Goal: Task Accomplishment & Management: Manage account settings

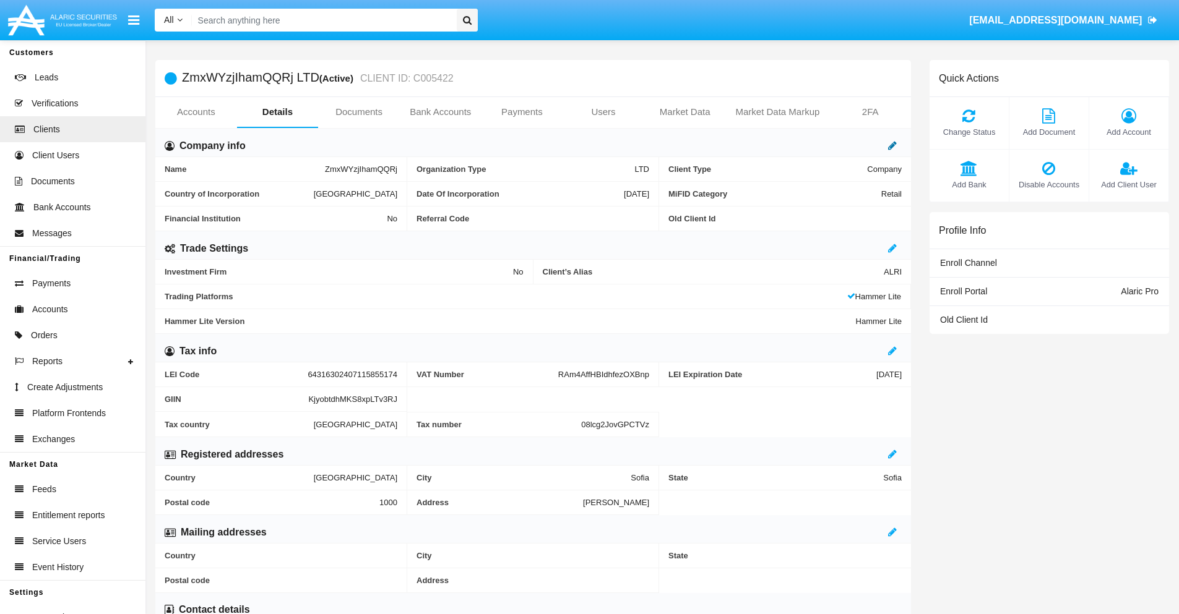
click at [892, 145] on icon at bounding box center [892, 145] width 9 height 10
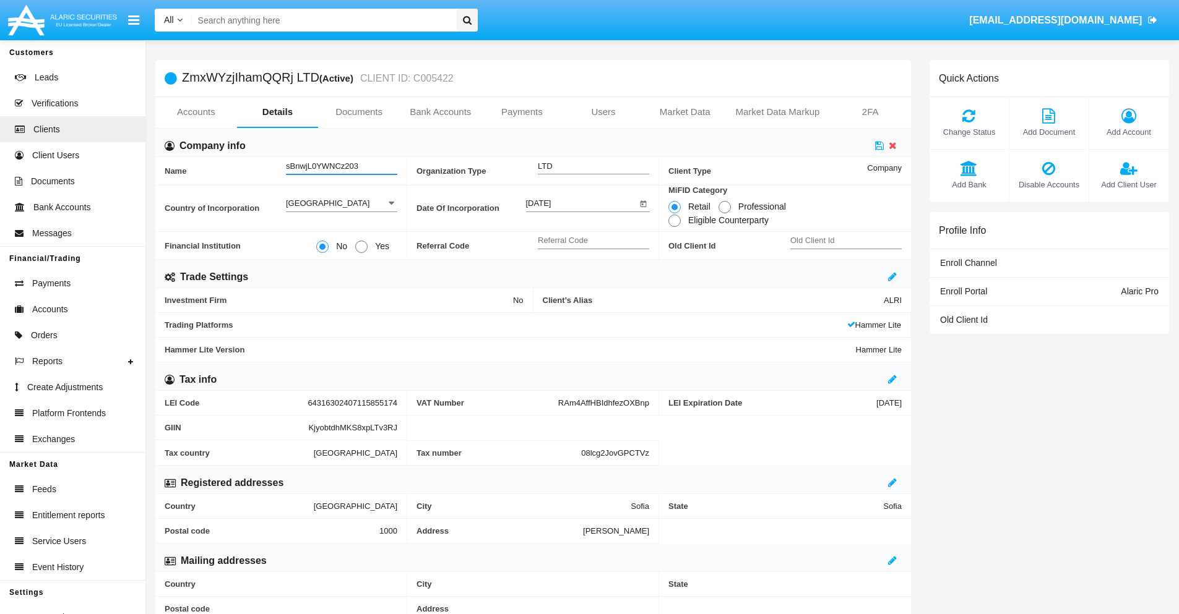
type input "sBnwjL0YWNCz203"
click at [879, 145] on icon at bounding box center [879, 145] width 9 height 10
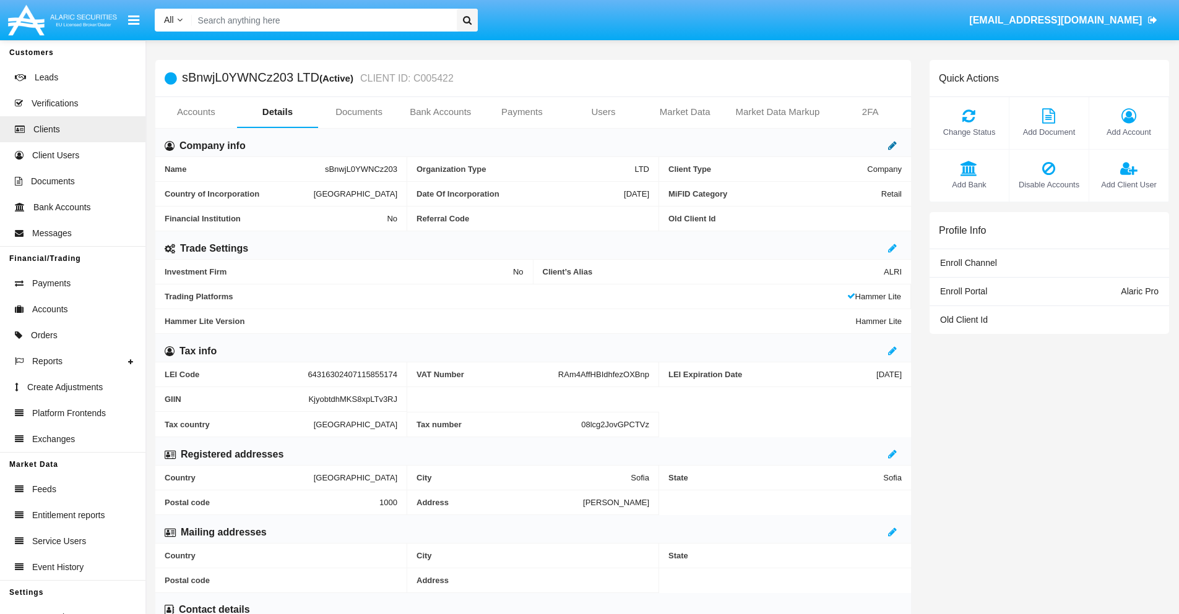
click at [892, 145] on icon at bounding box center [892, 145] width 9 height 10
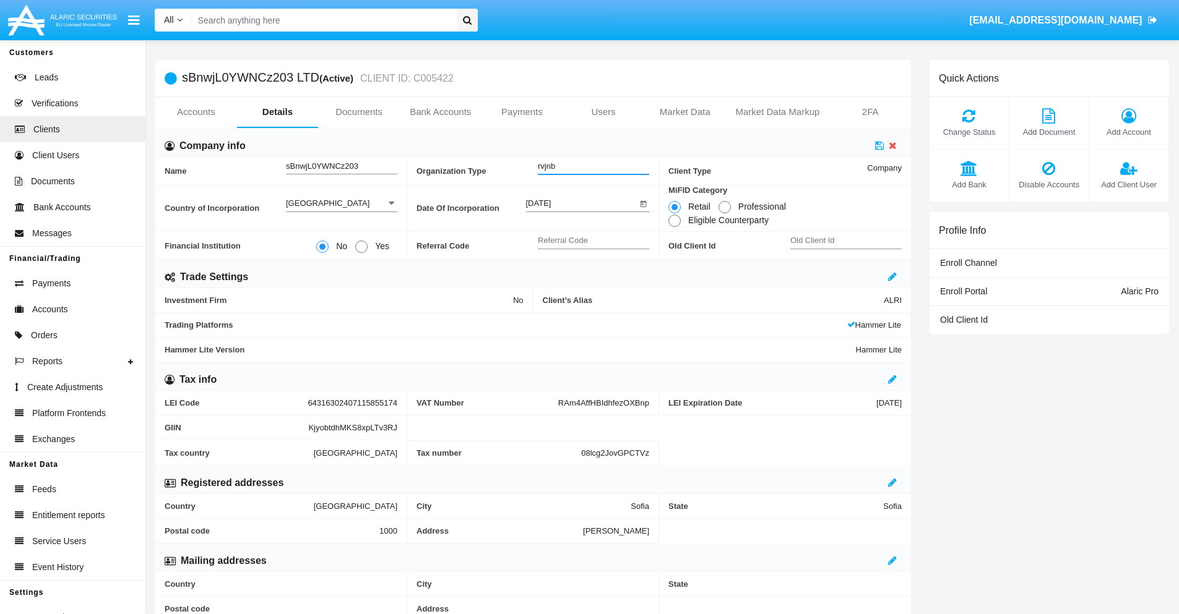
type input "rvjnb"
click at [879, 145] on icon at bounding box center [879, 145] width 9 height 10
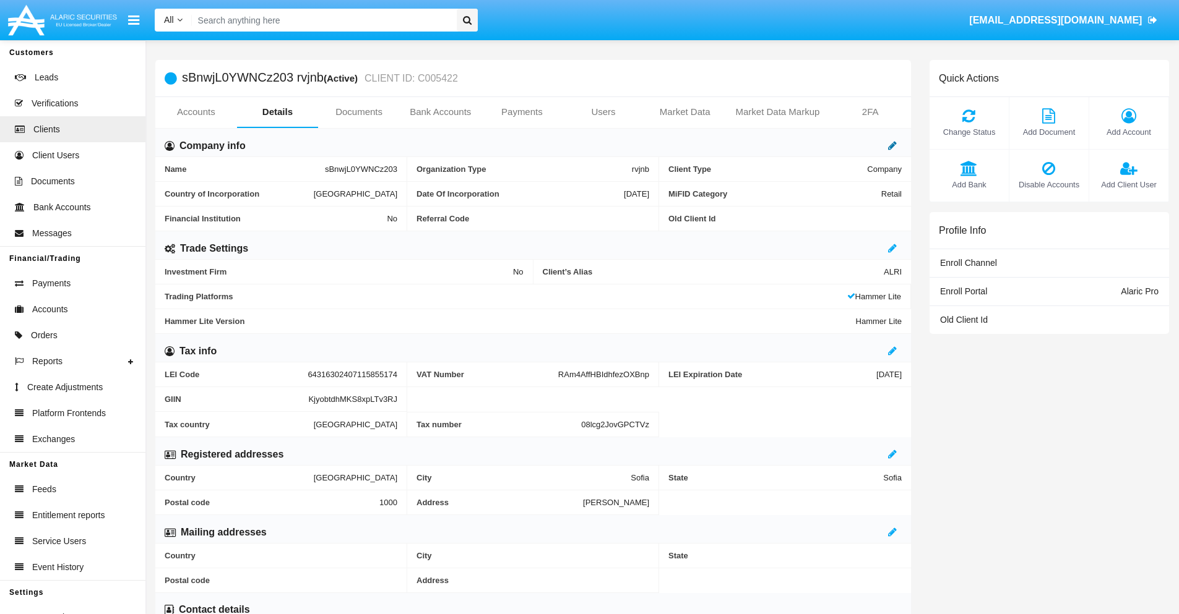
click at [892, 145] on icon at bounding box center [892, 145] width 9 height 10
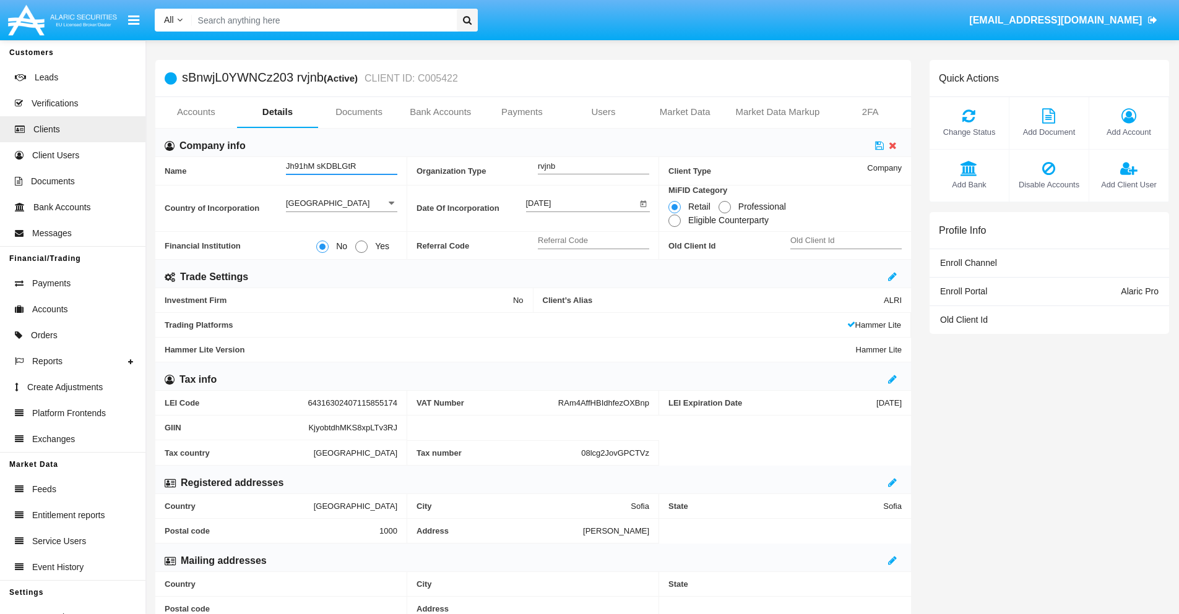
type input "Jh91hM sKDBLGtR"
type input "llcie"
